Goal: Information Seeking & Learning: Compare options

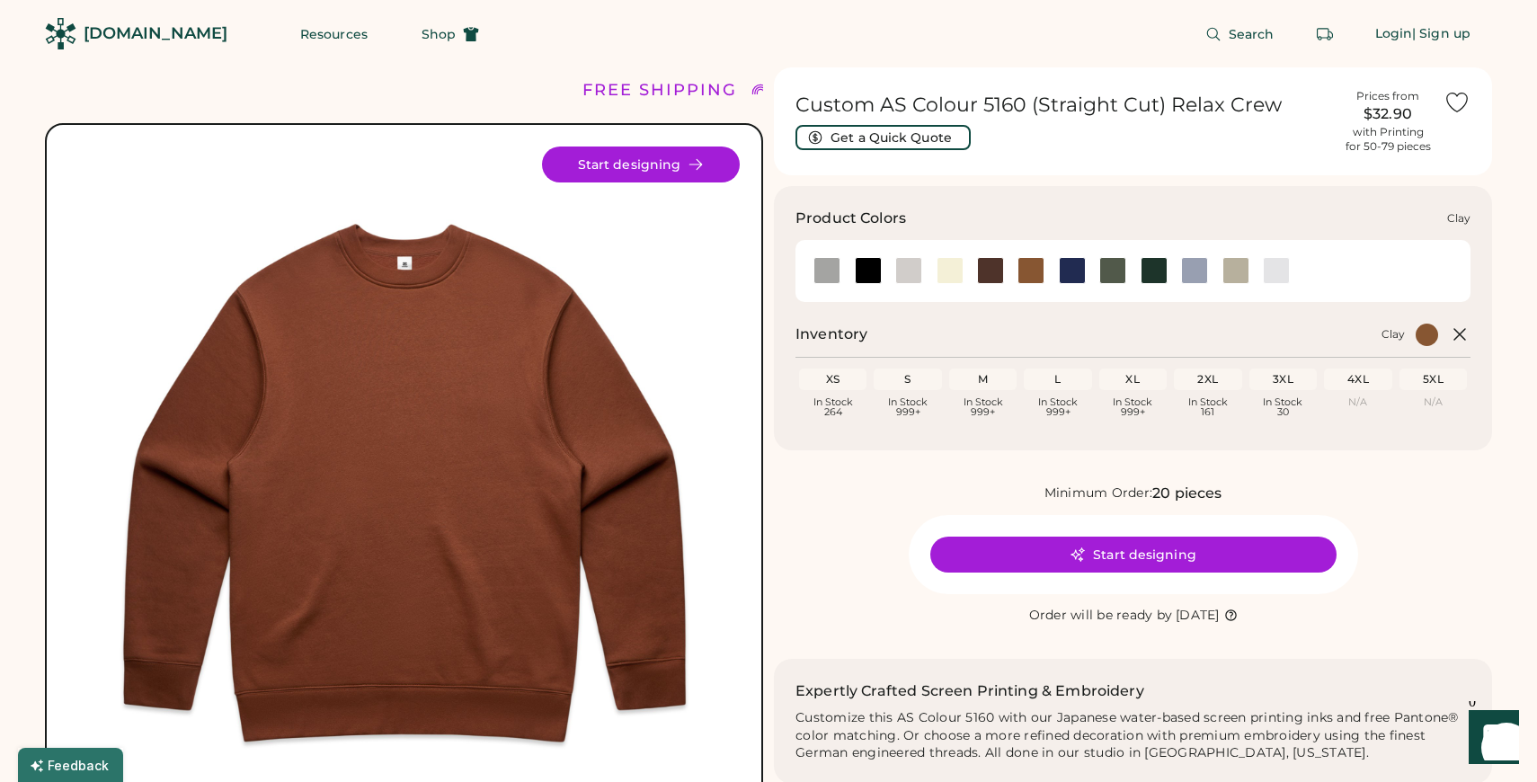
click at [1036, 266] on div at bounding box center [1030, 270] width 27 height 27
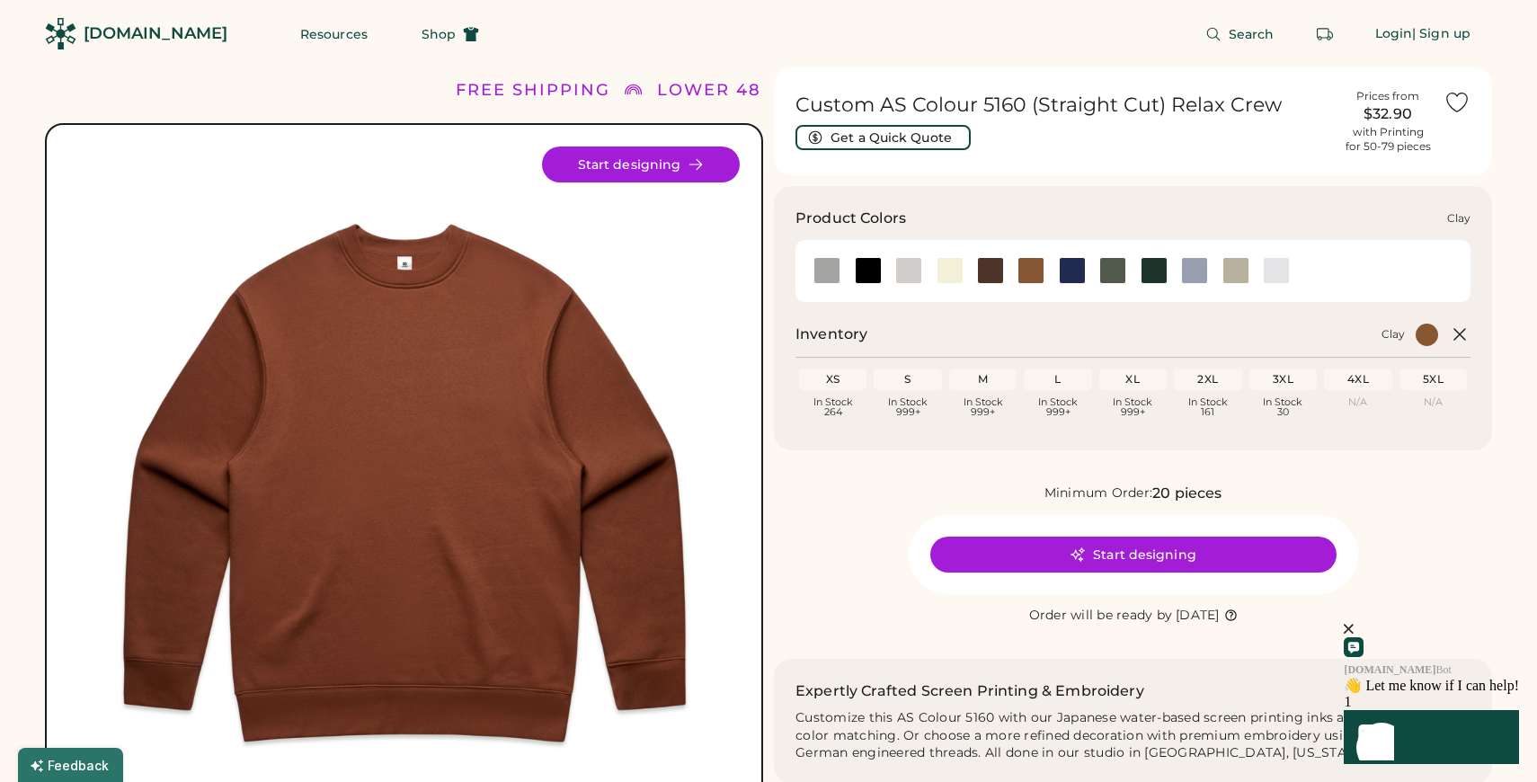
click at [1032, 277] on div at bounding box center [1030, 270] width 27 height 27
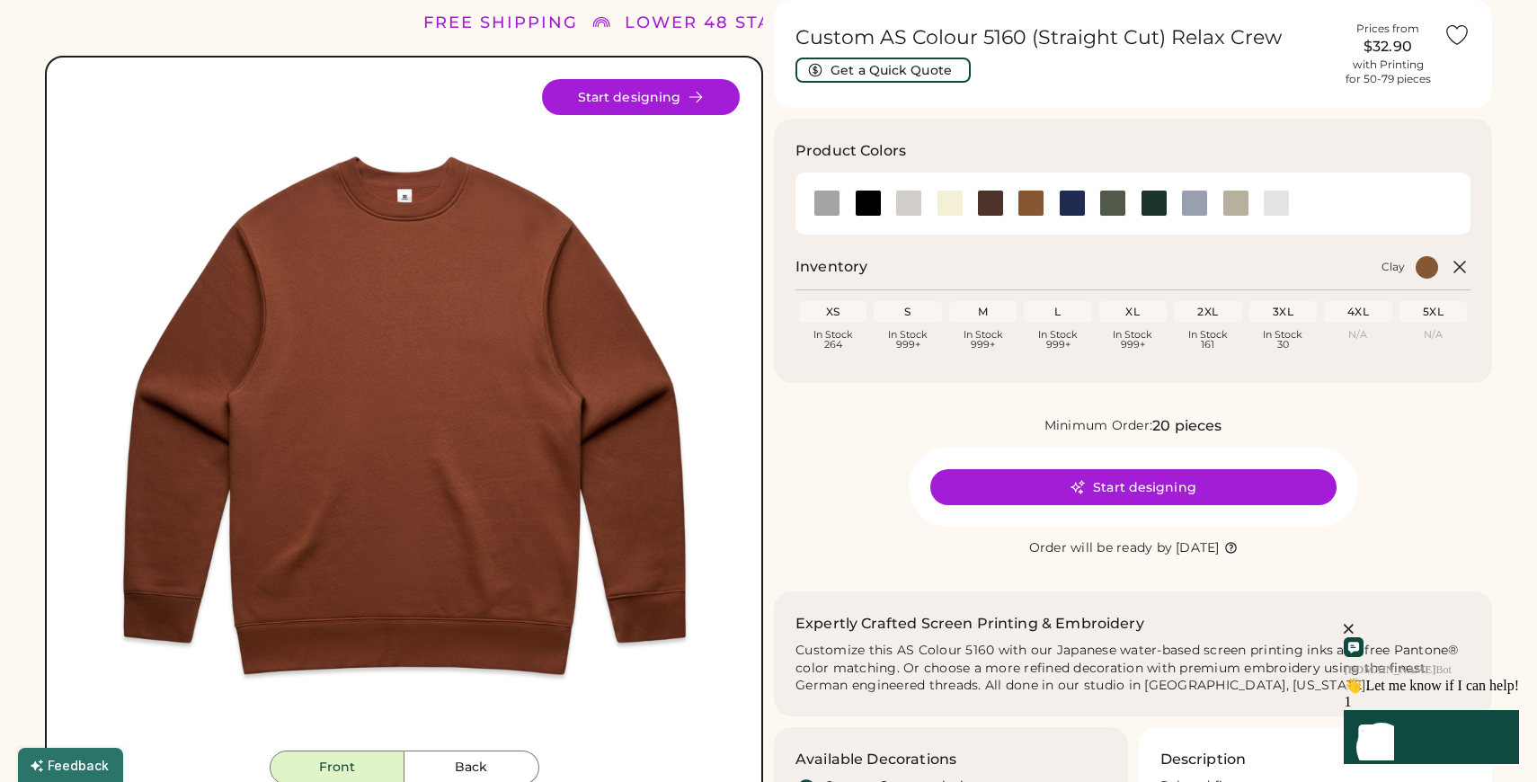
scroll to position [68, 0]
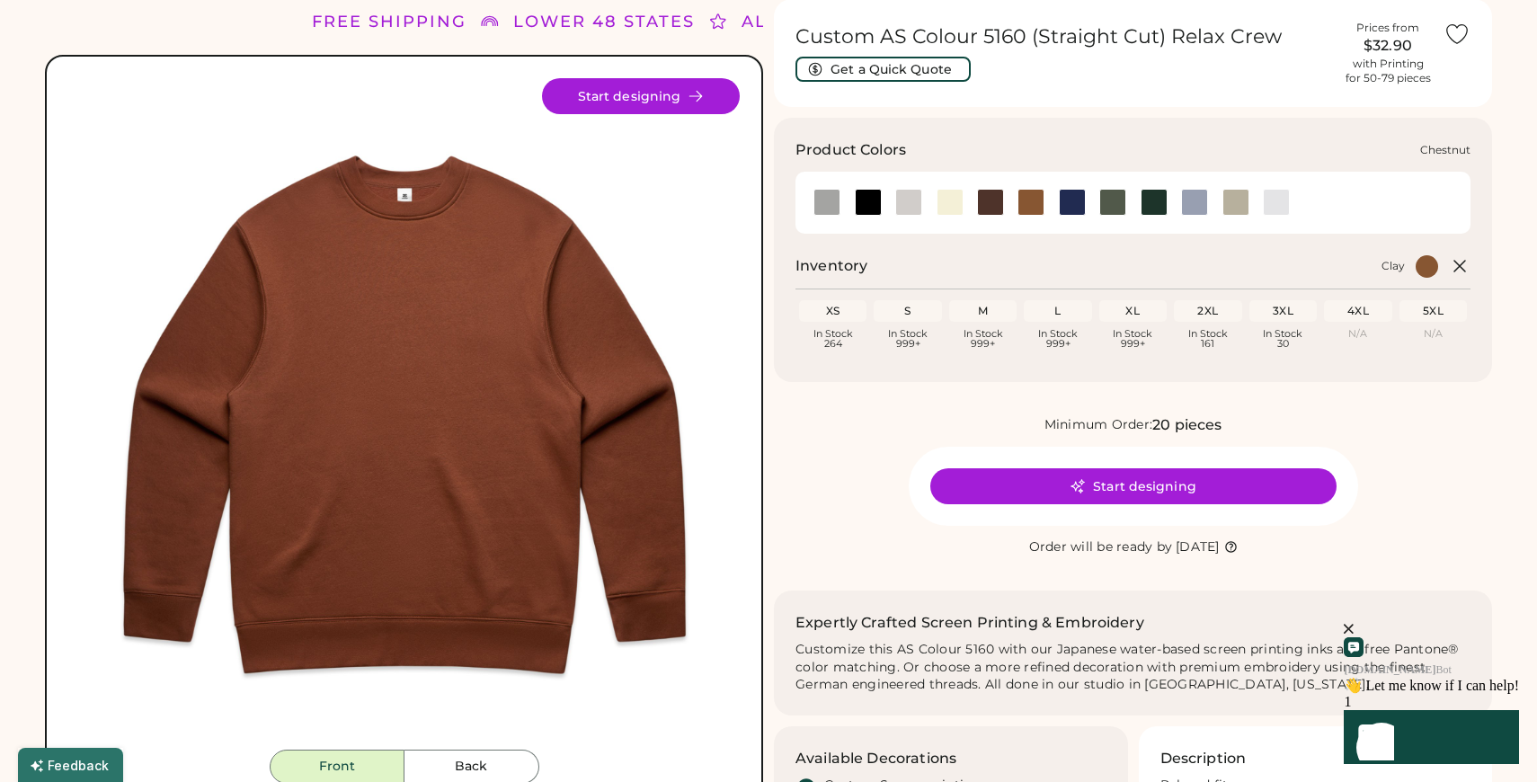
click at [982, 201] on div at bounding box center [990, 202] width 27 height 27
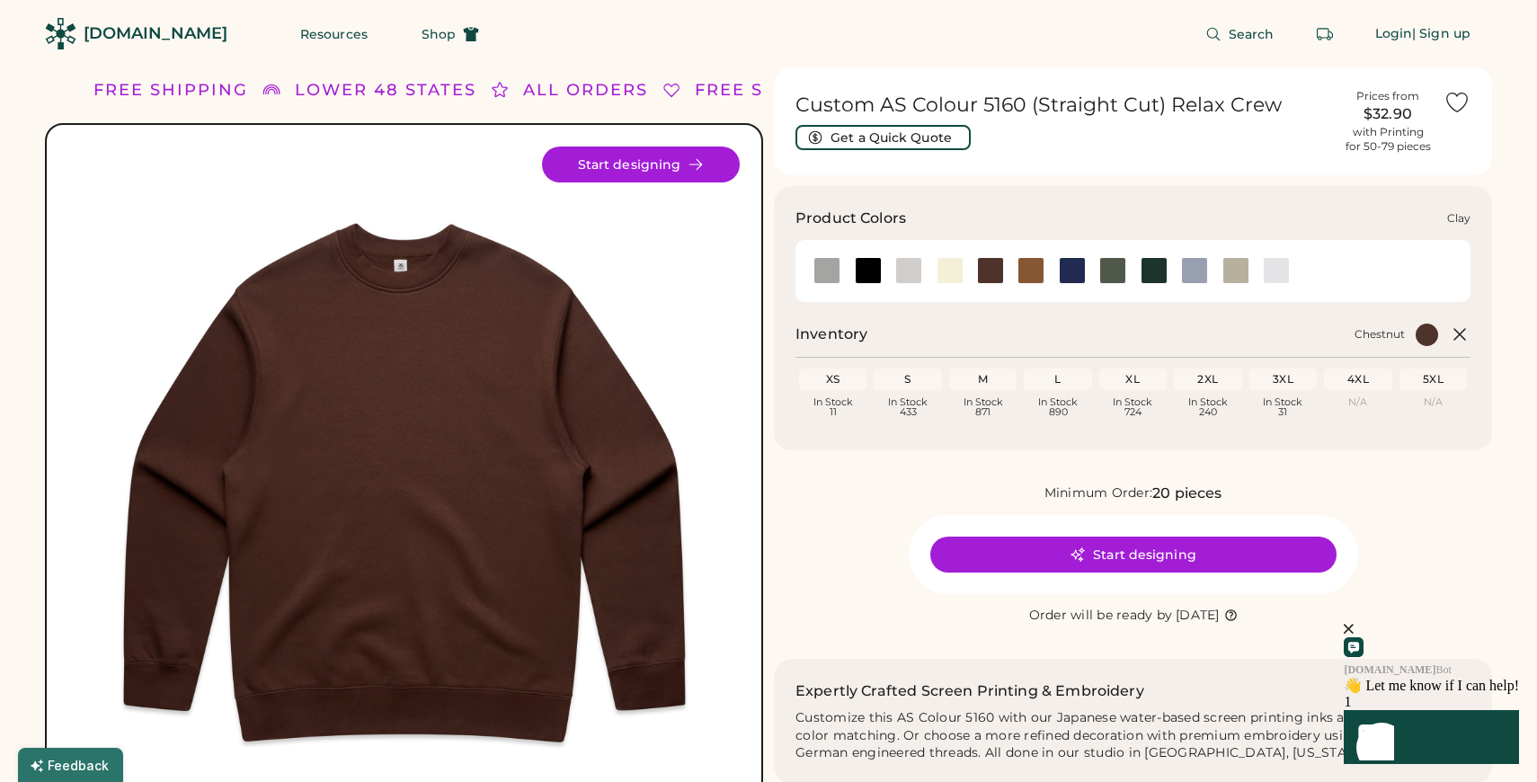
click at [1024, 263] on div at bounding box center [1030, 270] width 27 height 27
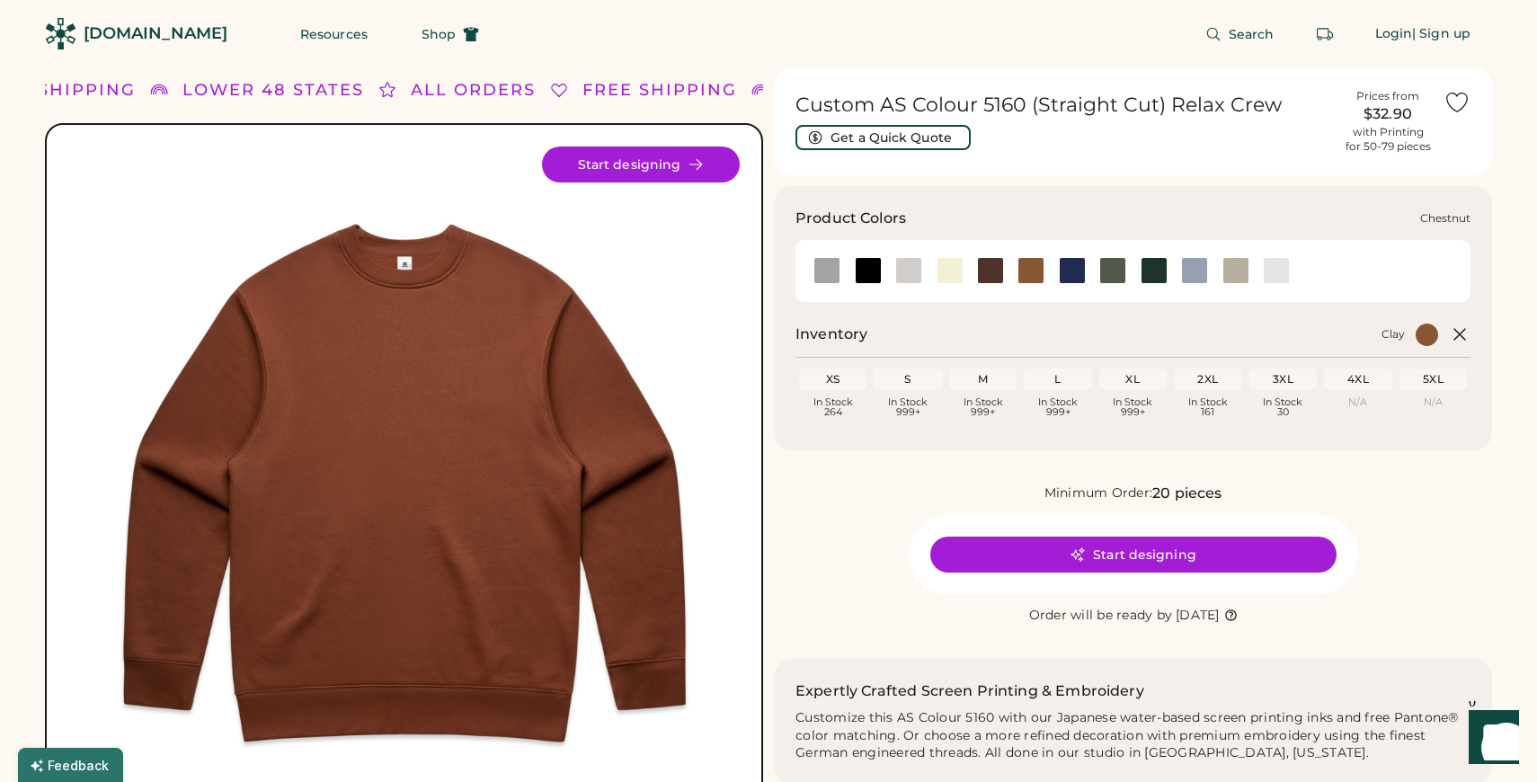
click at [988, 268] on div at bounding box center [990, 270] width 27 height 27
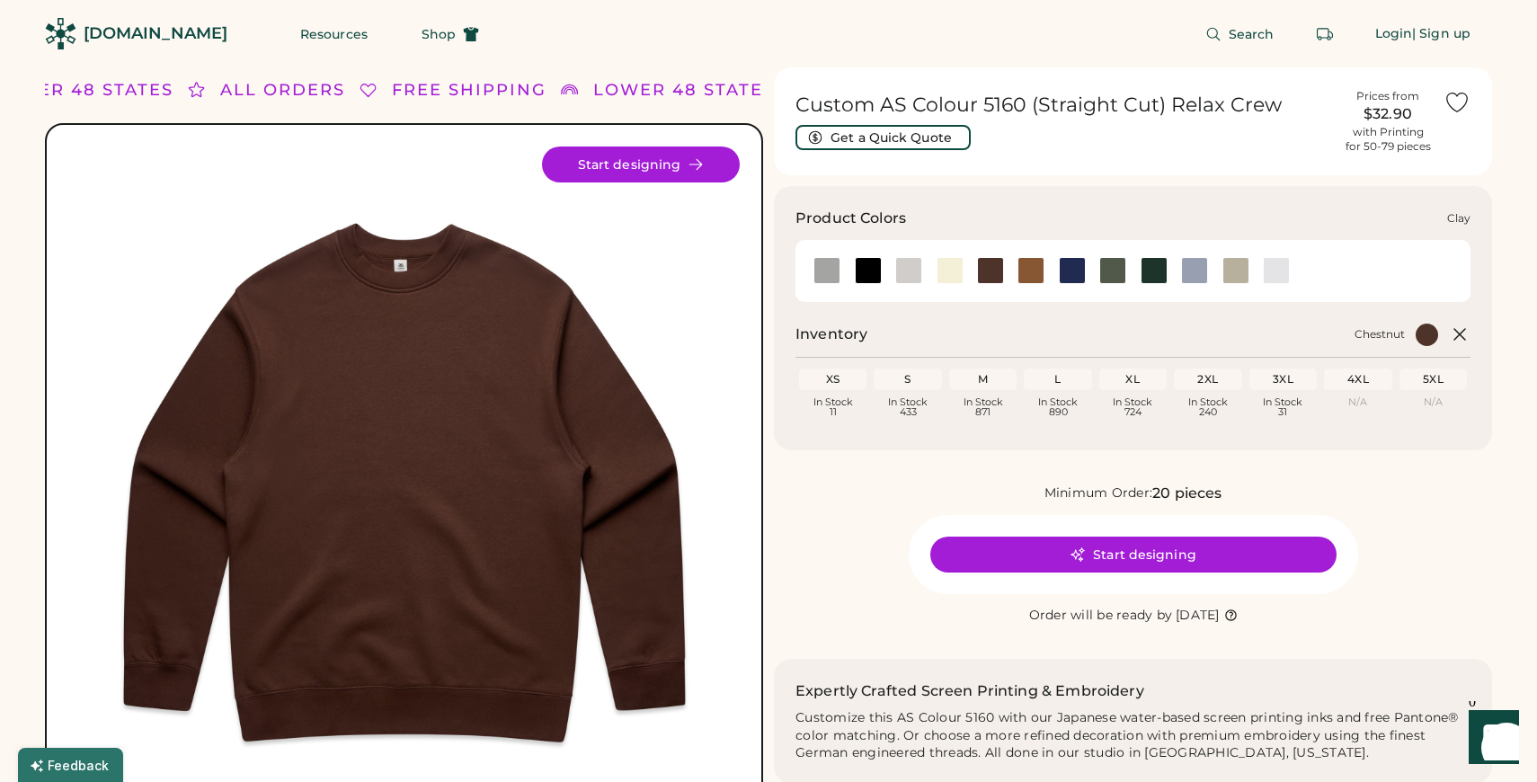
click at [1030, 263] on div at bounding box center [1030, 270] width 27 height 27
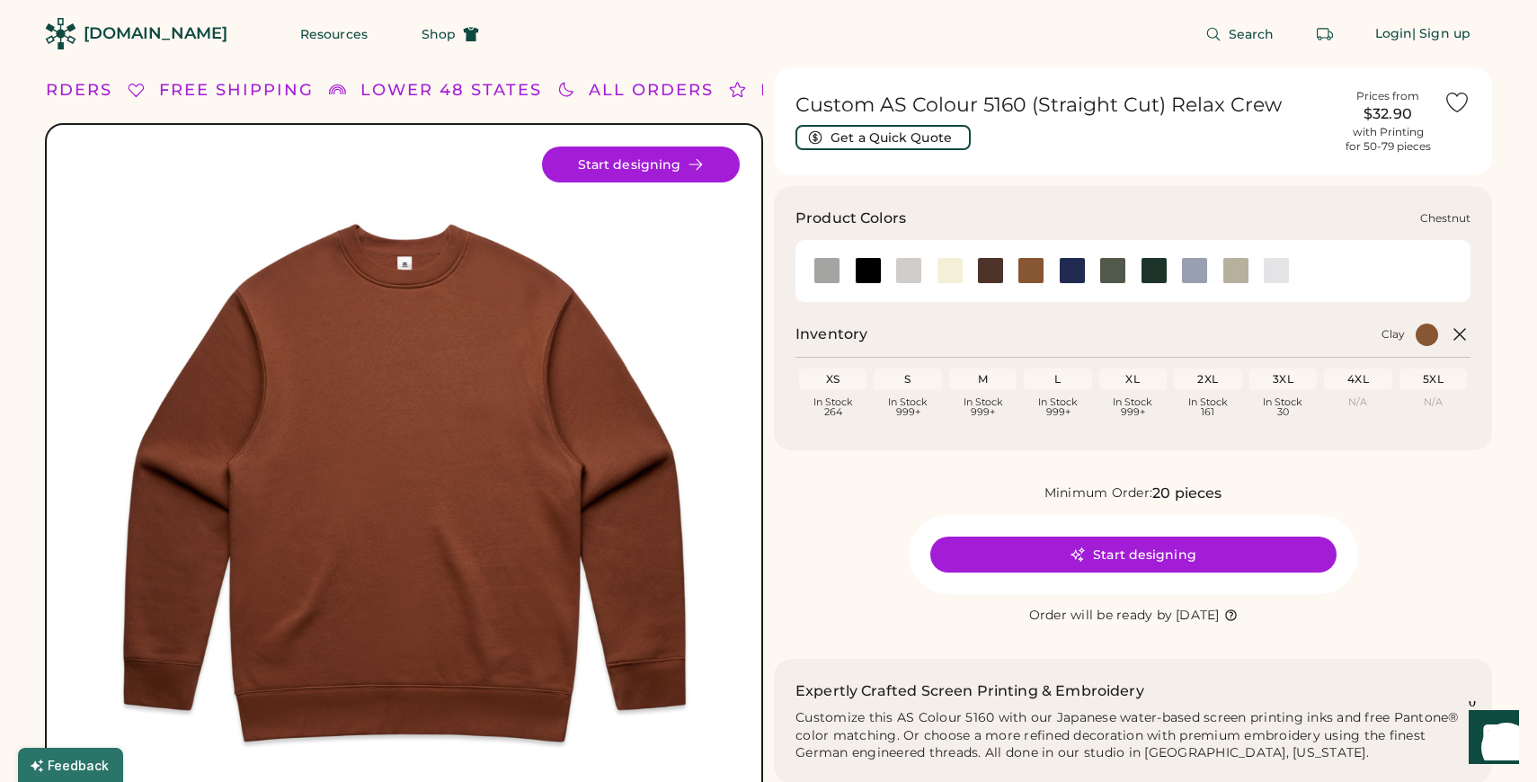
click at [995, 270] on div at bounding box center [990, 270] width 27 height 27
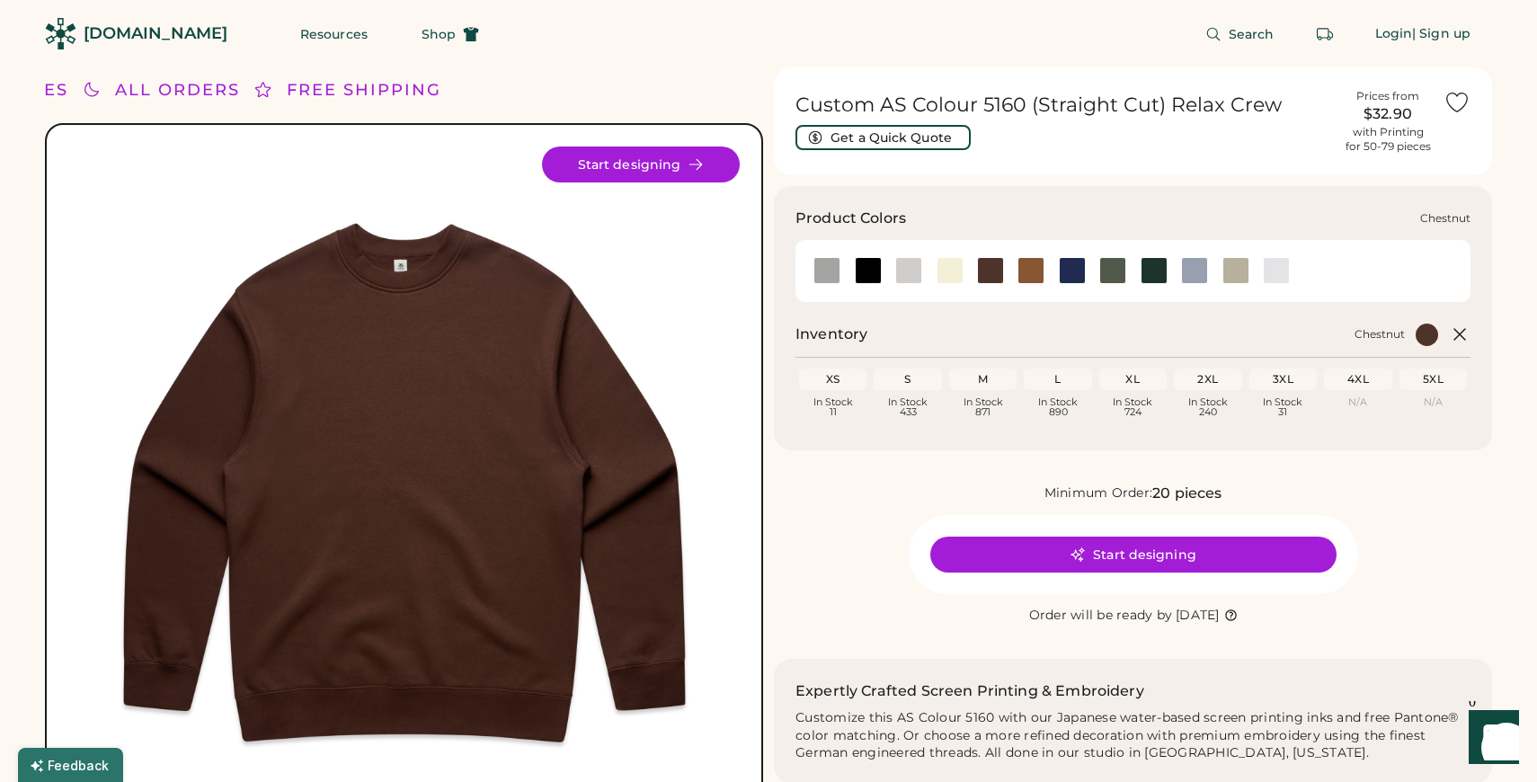
click at [992, 264] on div at bounding box center [990, 270] width 27 height 27
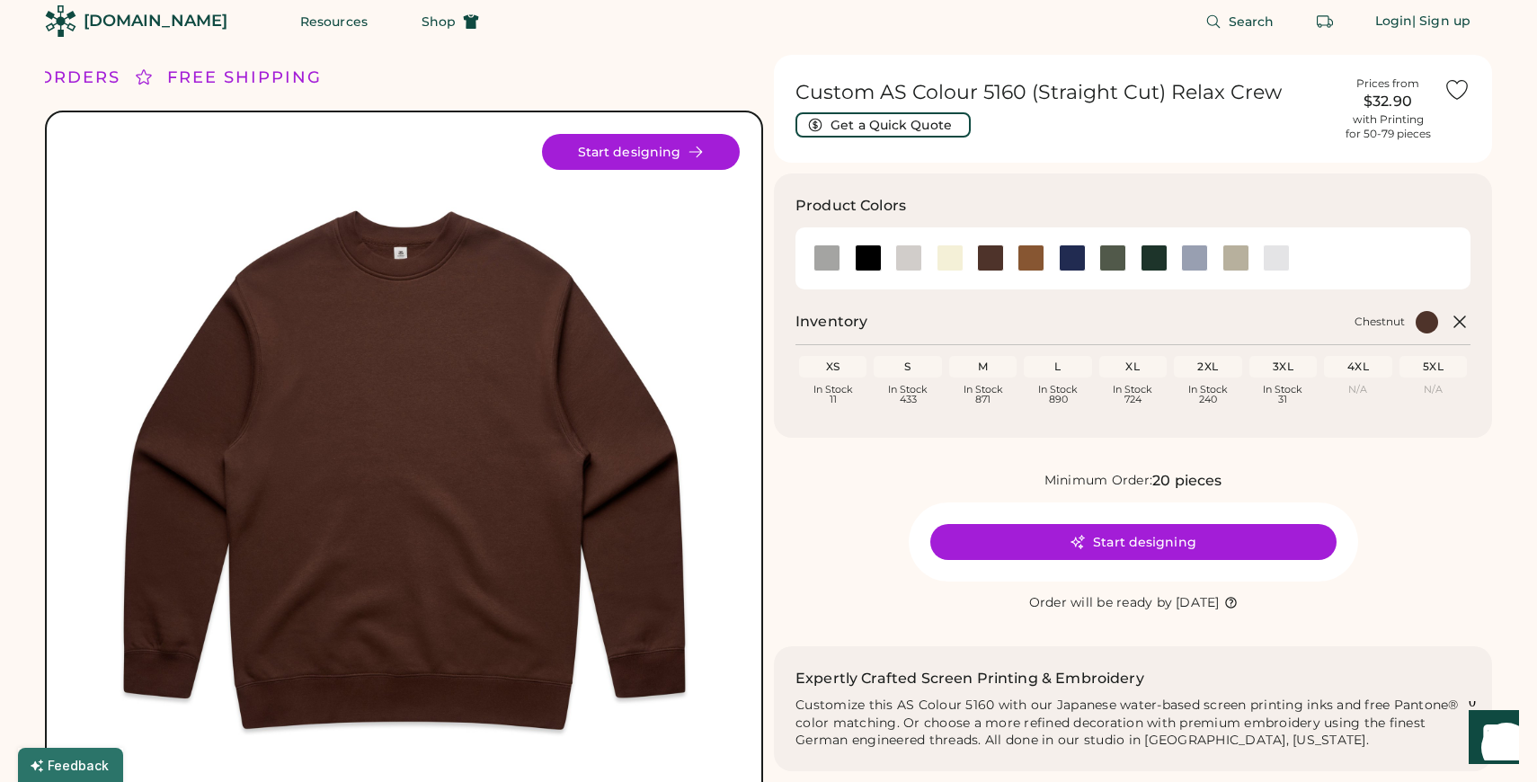
scroll to position [10, 0]
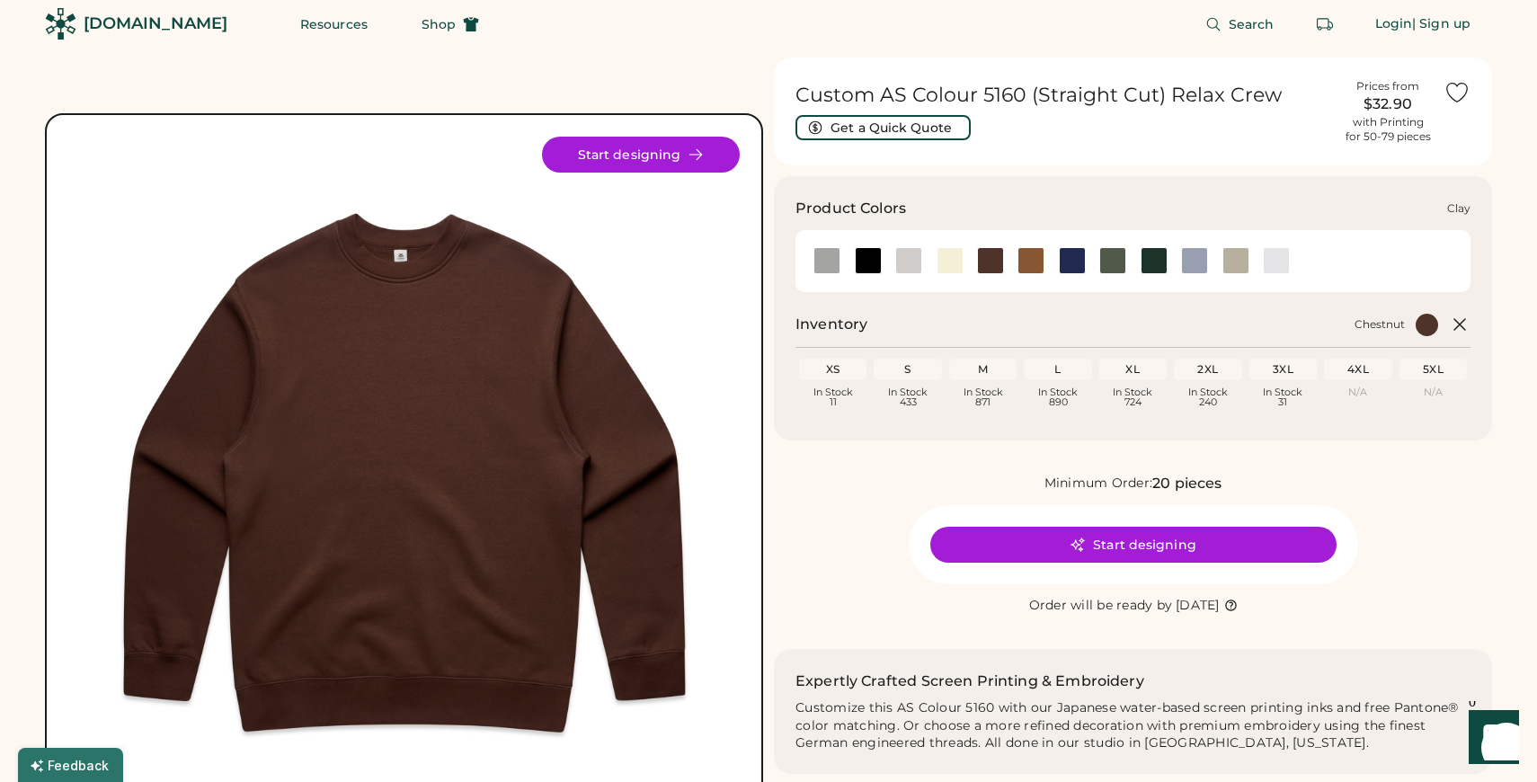
click at [1033, 261] on div at bounding box center [1030, 260] width 27 height 27
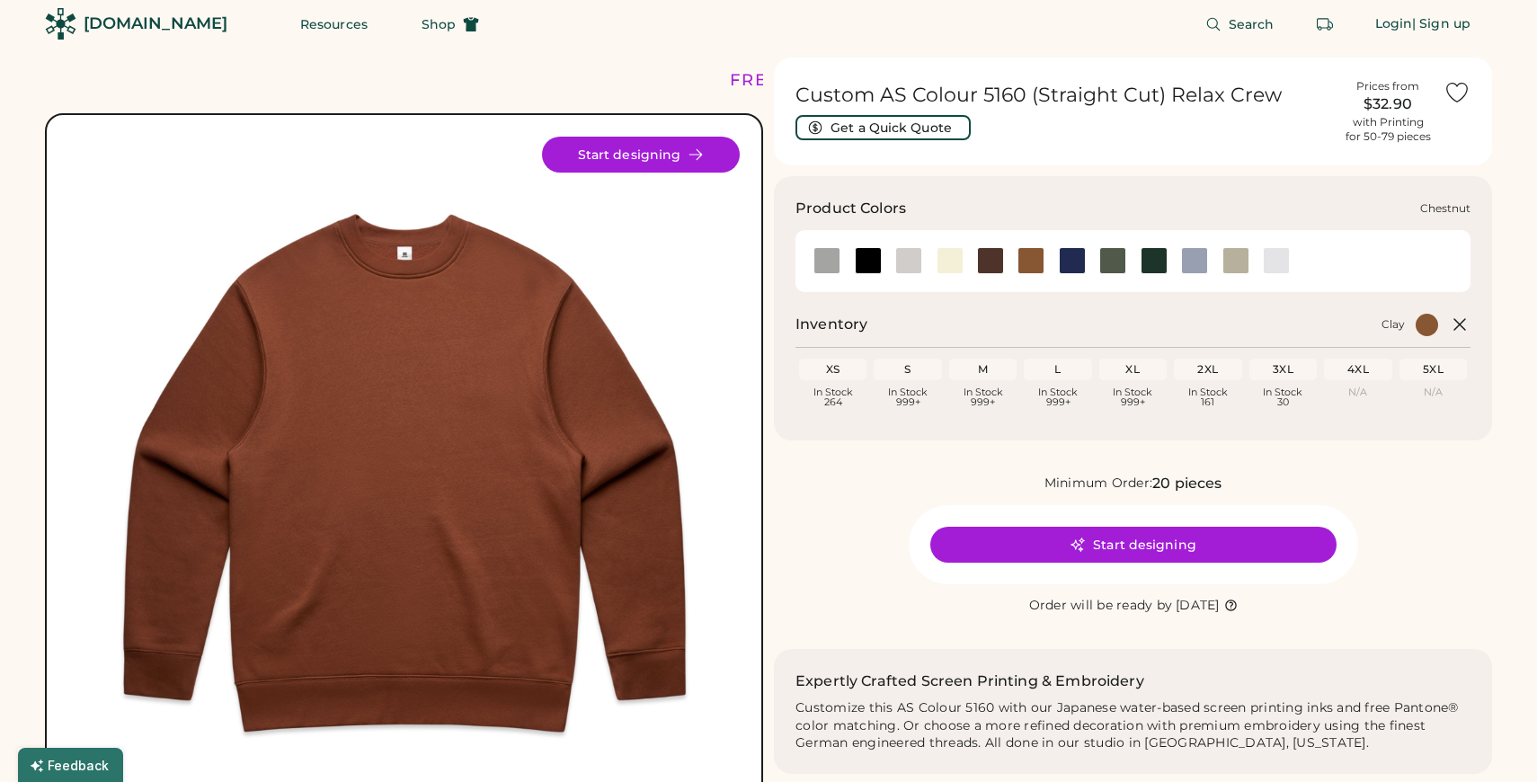
click at [997, 260] on div at bounding box center [990, 260] width 27 height 27
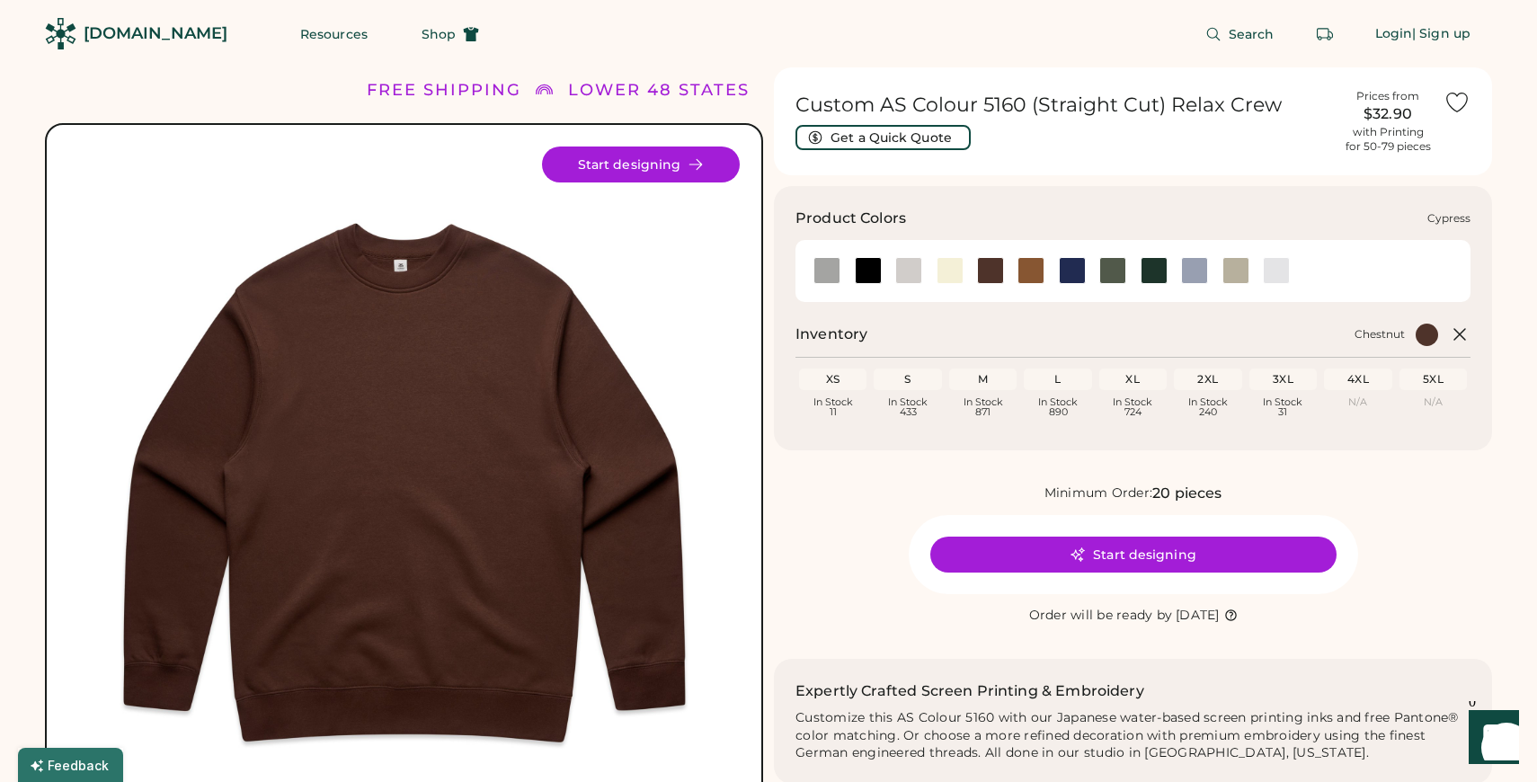
click at [1115, 267] on div at bounding box center [1112, 270] width 27 height 27
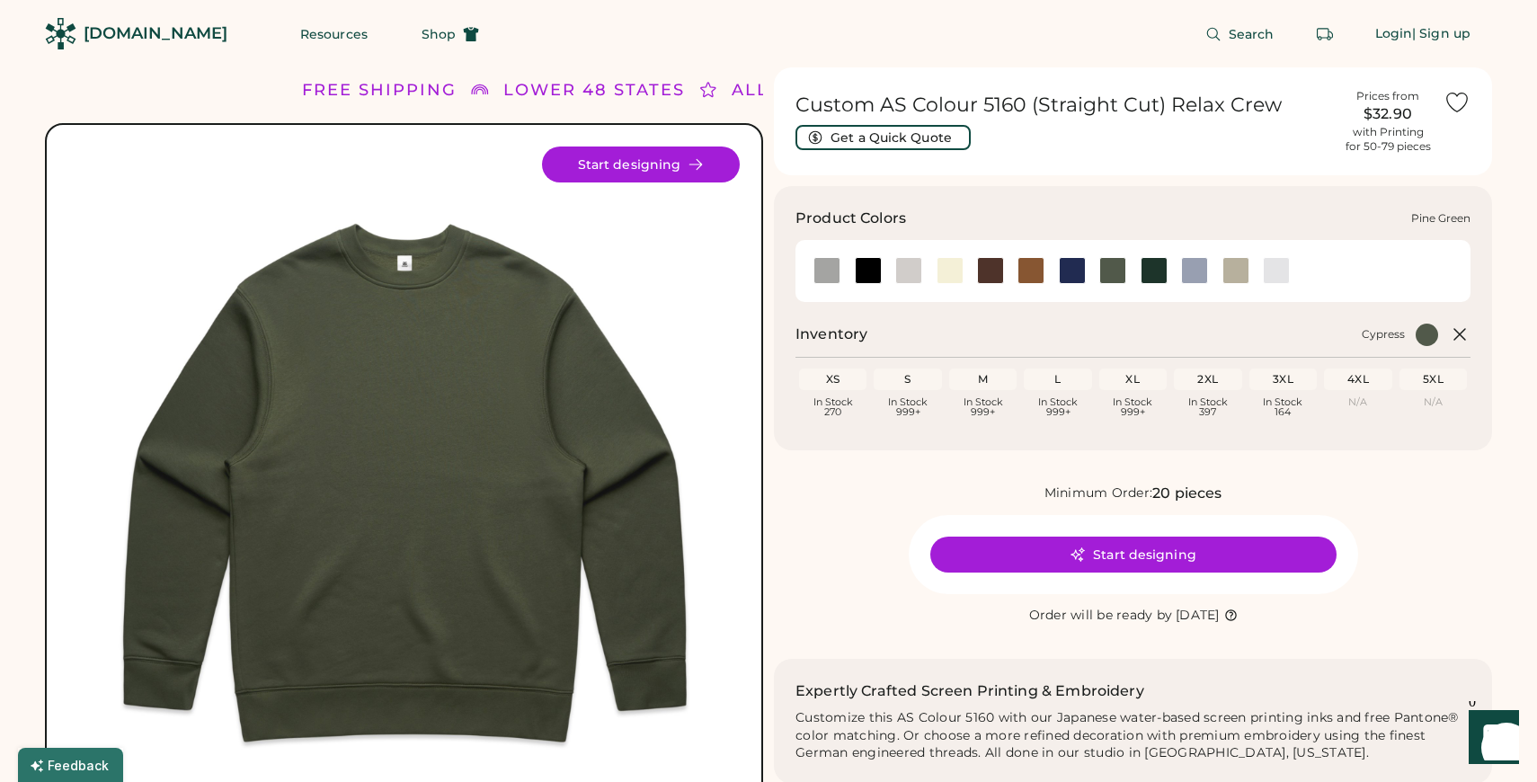
click at [1155, 267] on div at bounding box center [1153, 270] width 27 height 27
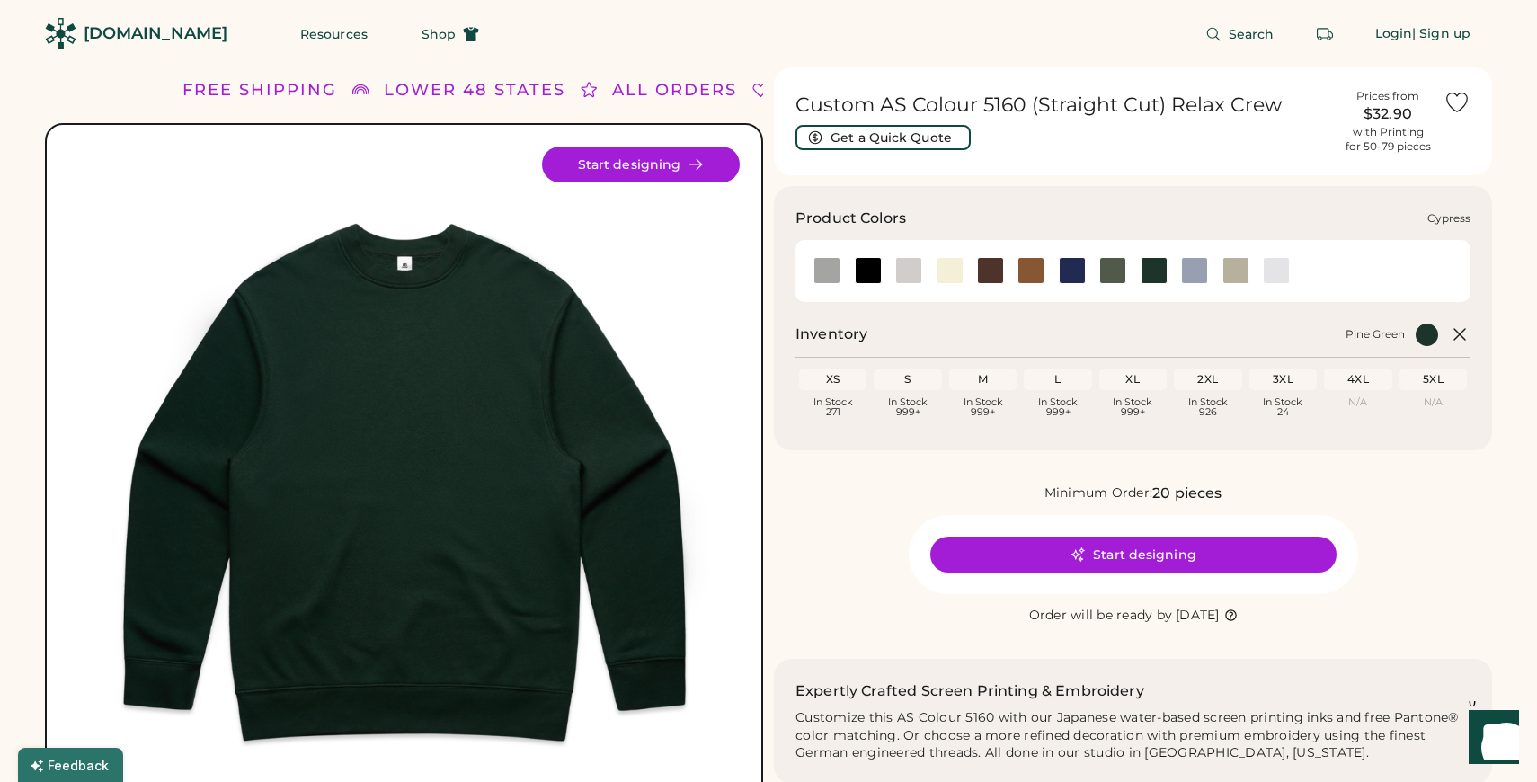
click at [1110, 275] on div at bounding box center [1112, 270] width 27 height 27
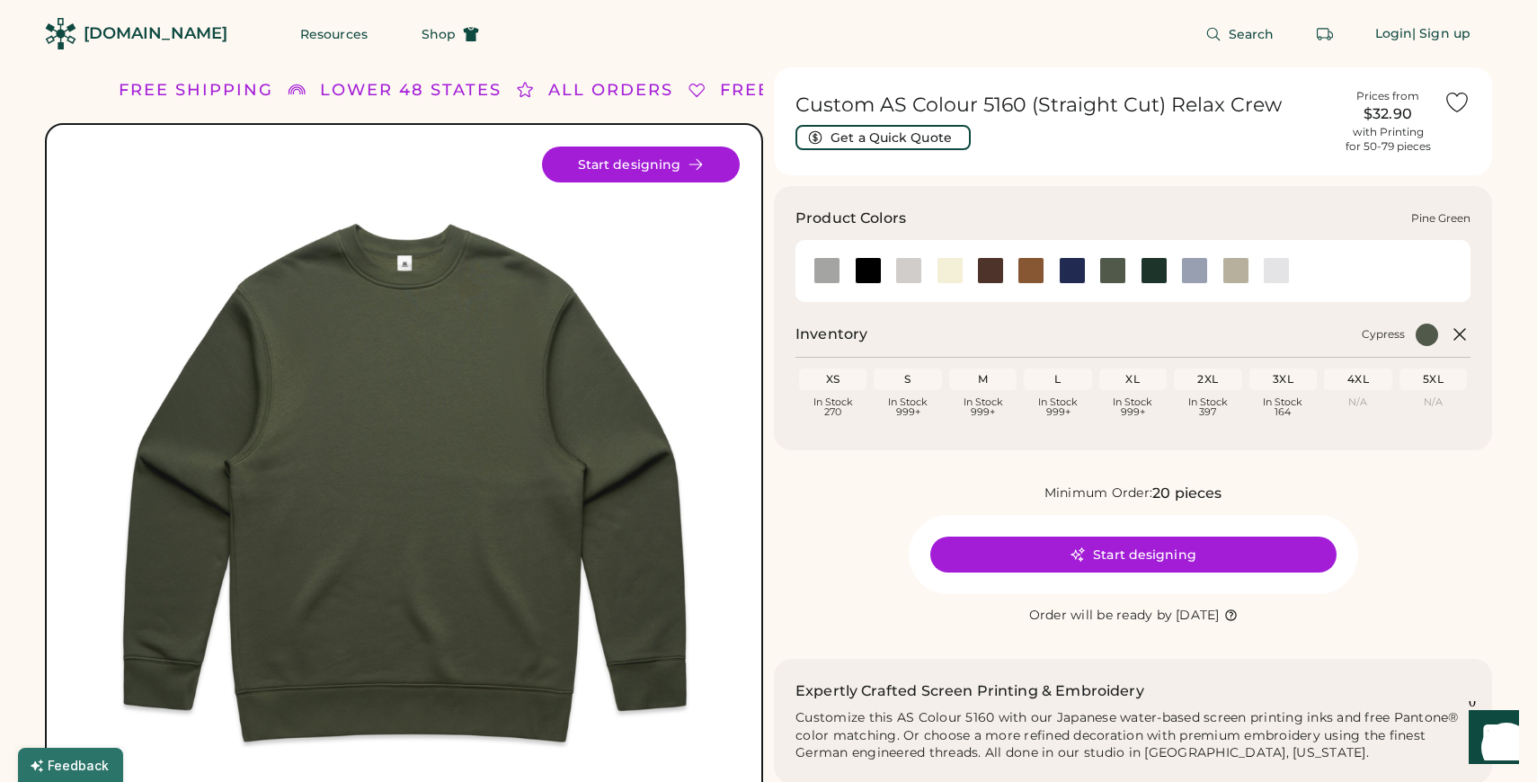
click at [1158, 277] on div at bounding box center [1153, 270] width 27 height 27
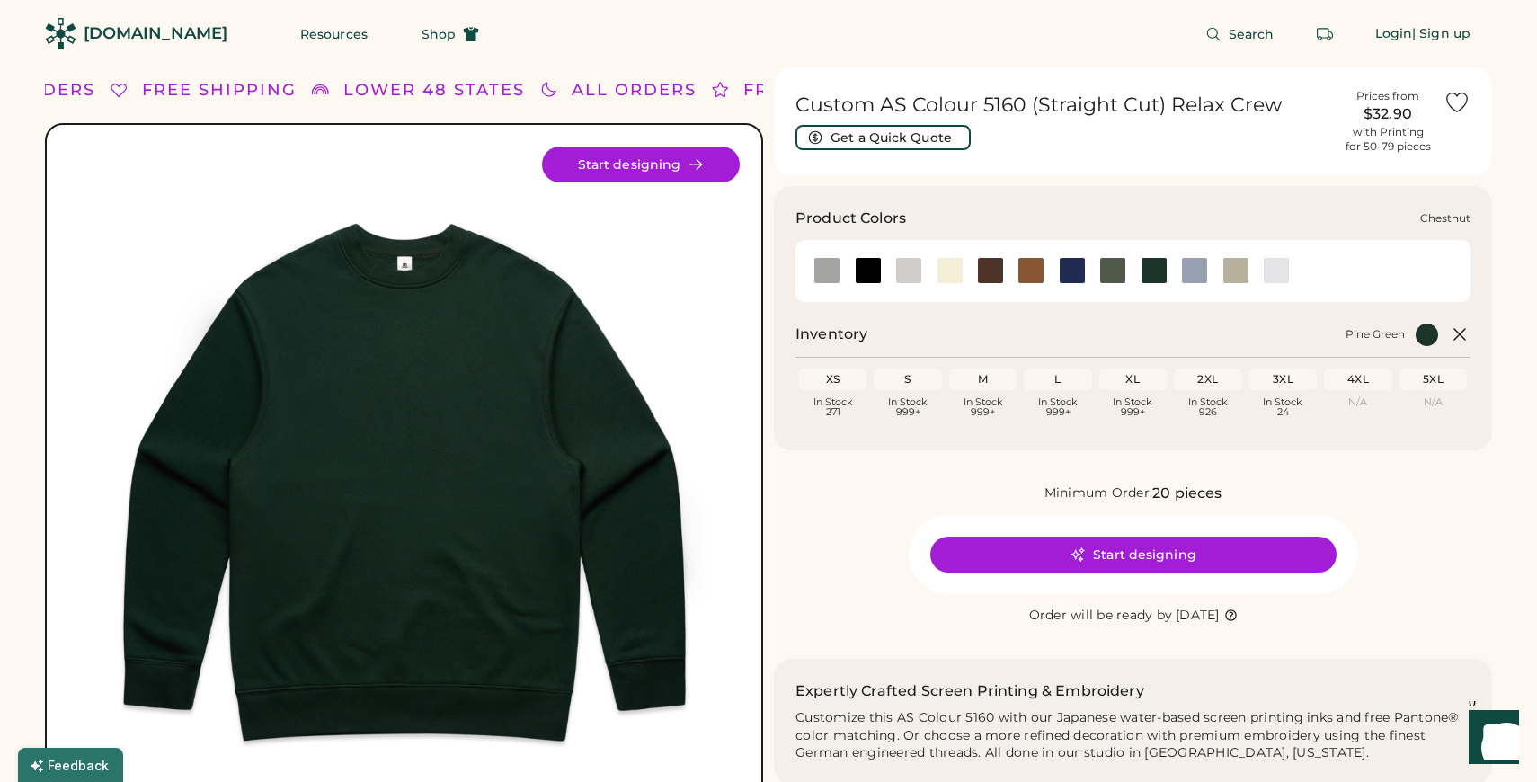
click at [988, 267] on div at bounding box center [990, 270] width 27 height 27
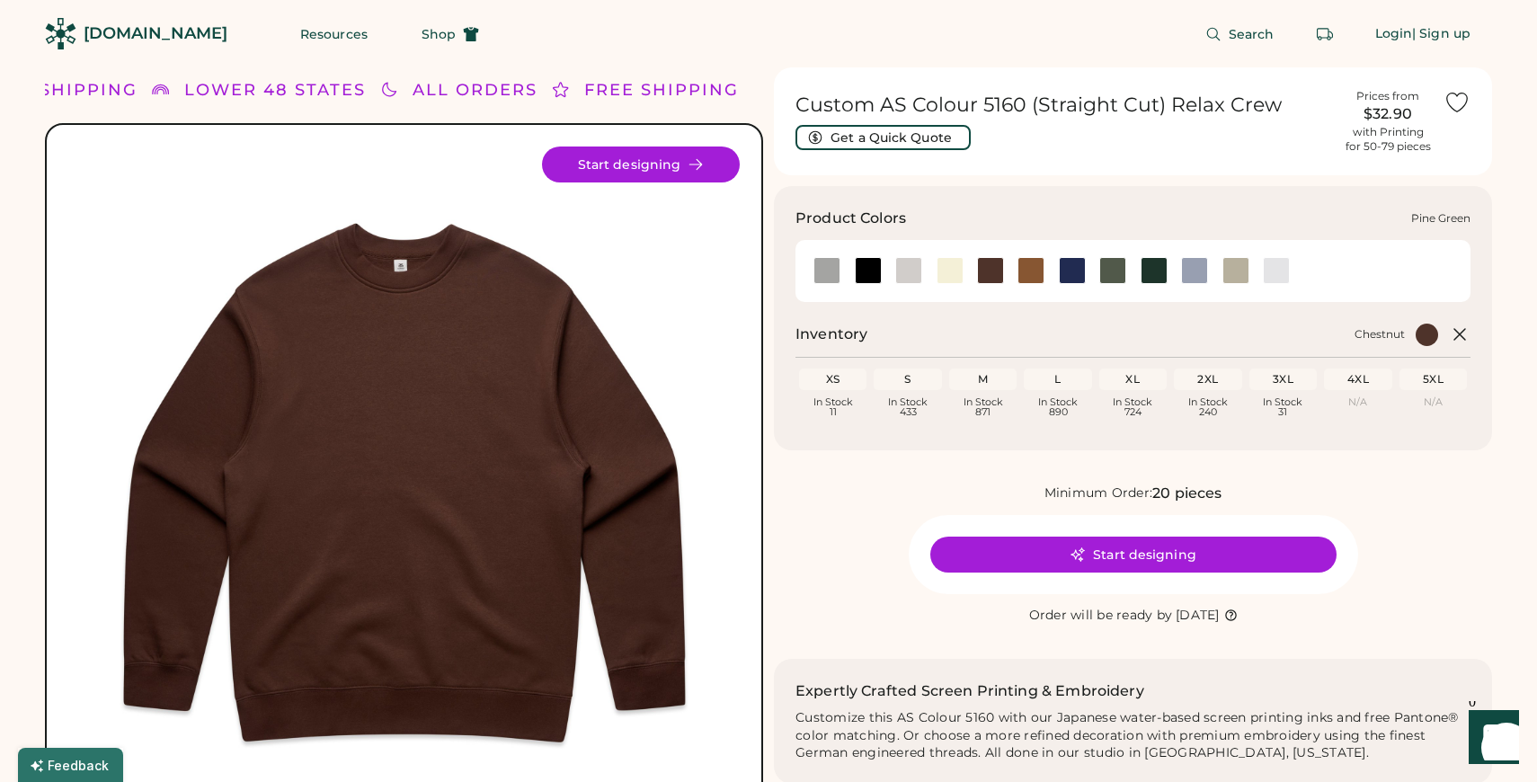
click at [1155, 270] on div at bounding box center [1153, 270] width 27 height 27
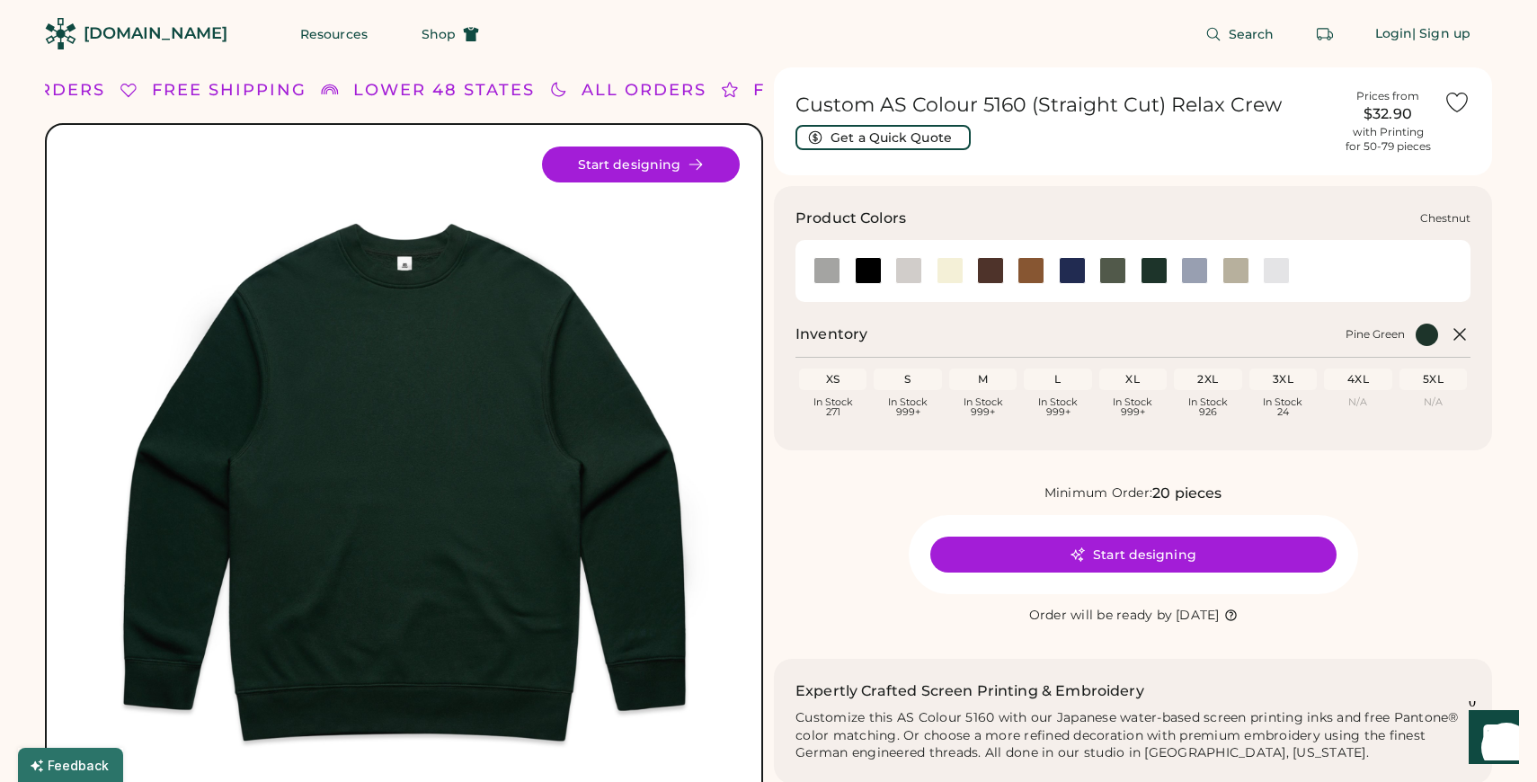
click at [983, 267] on div at bounding box center [990, 270] width 27 height 27
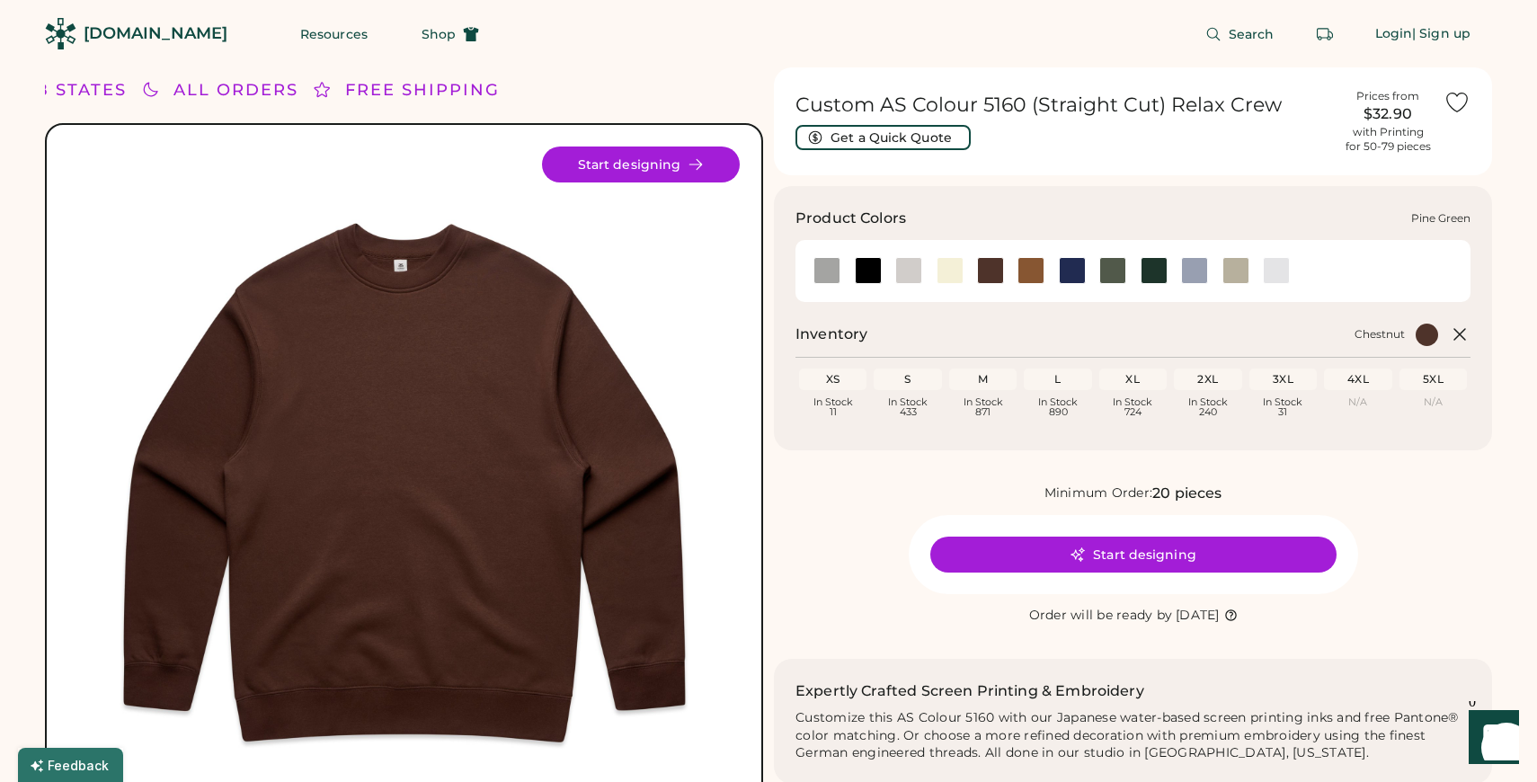
click at [1156, 275] on div at bounding box center [1153, 270] width 27 height 27
